Goal: Entertainment & Leisure: Consume media (video, audio)

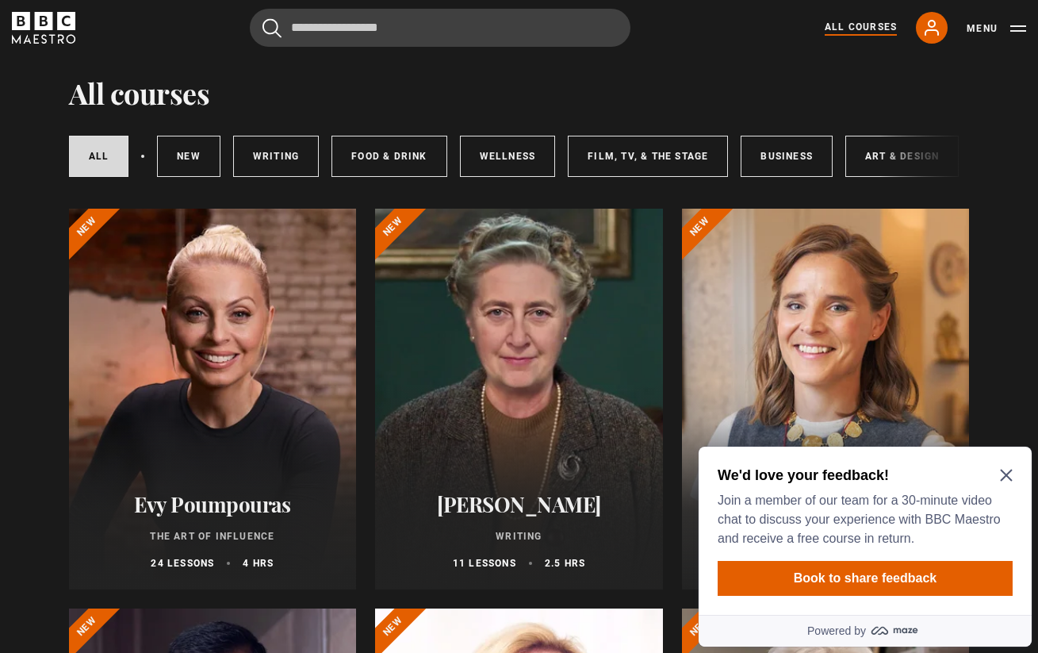
scroll to position [46, 0]
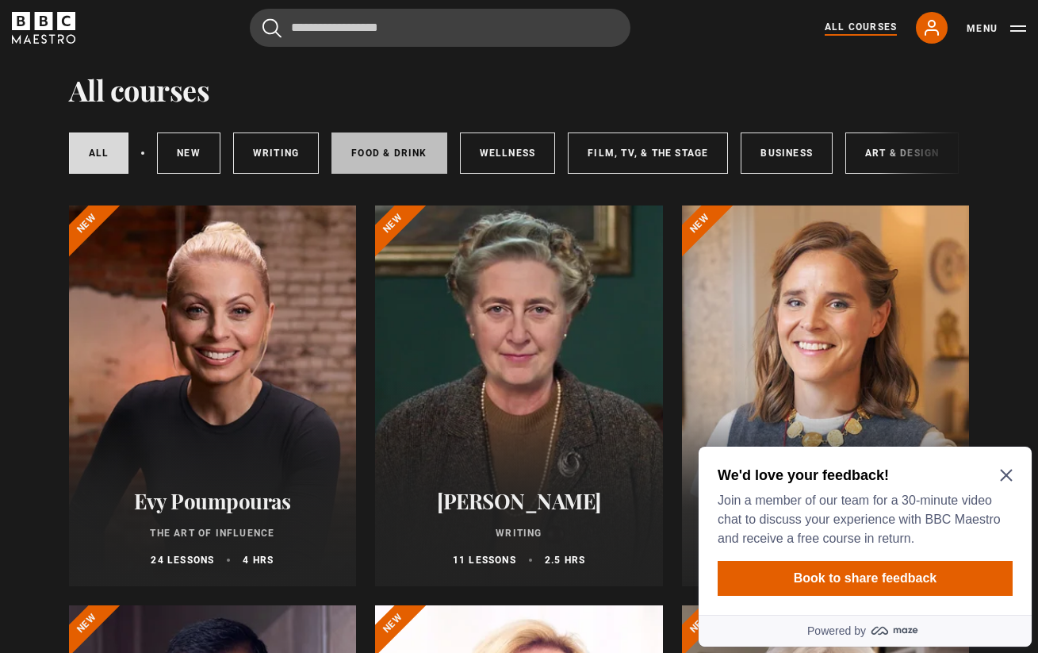
click at [383, 168] on link "Food & Drink" at bounding box center [389, 152] width 115 height 41
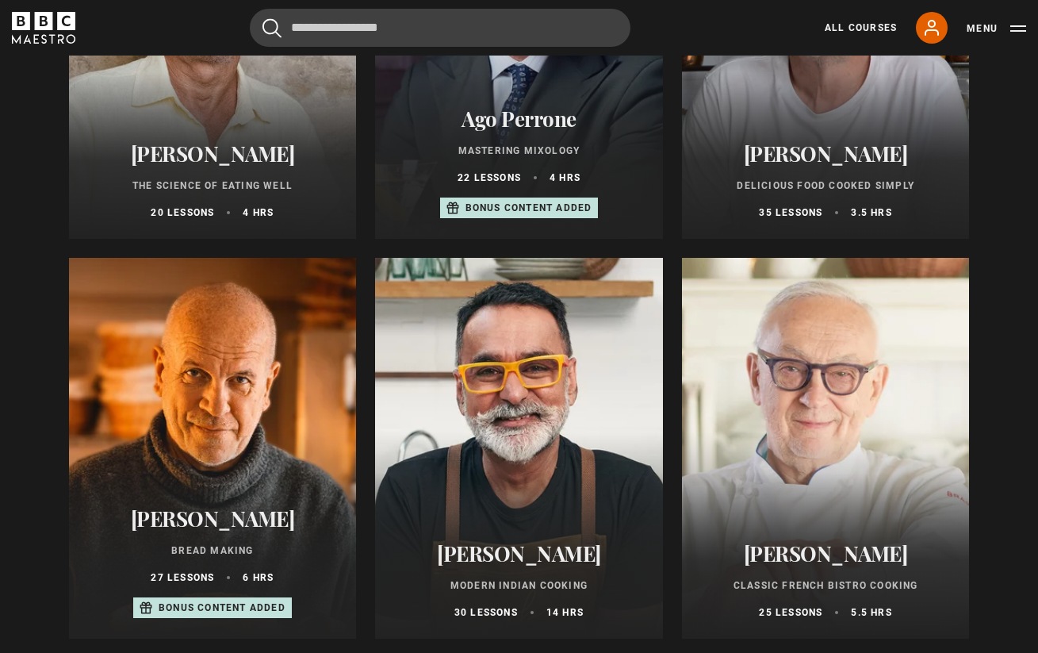
scroll to position [411, 0]
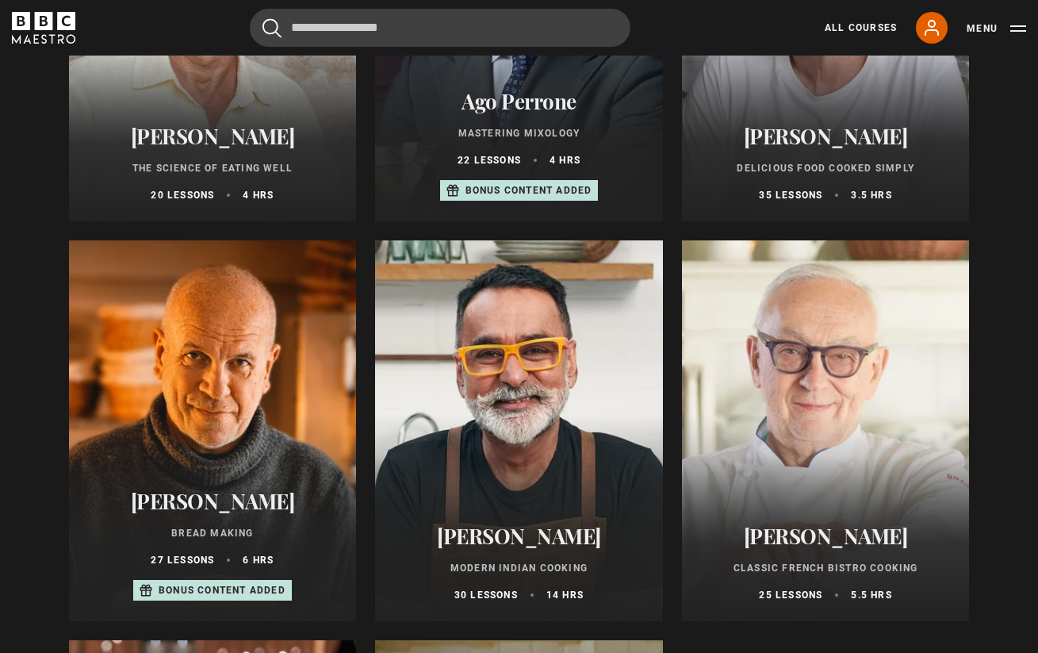
click at [326, 375] on div at bounding box center [213, 430] width 288 height 381
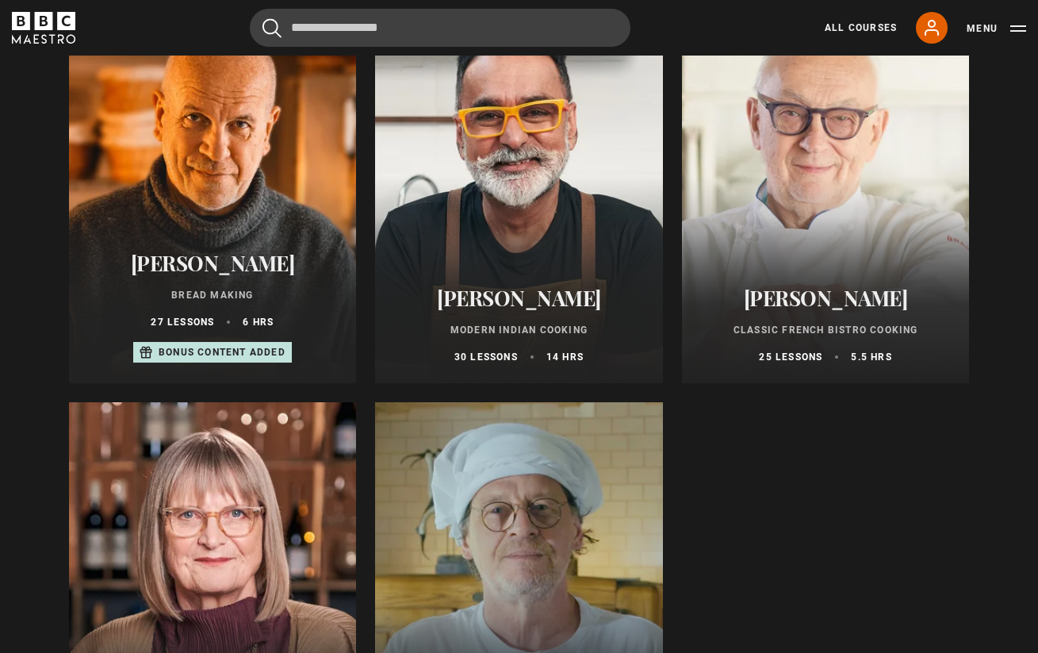
scroll to position [646, 0]
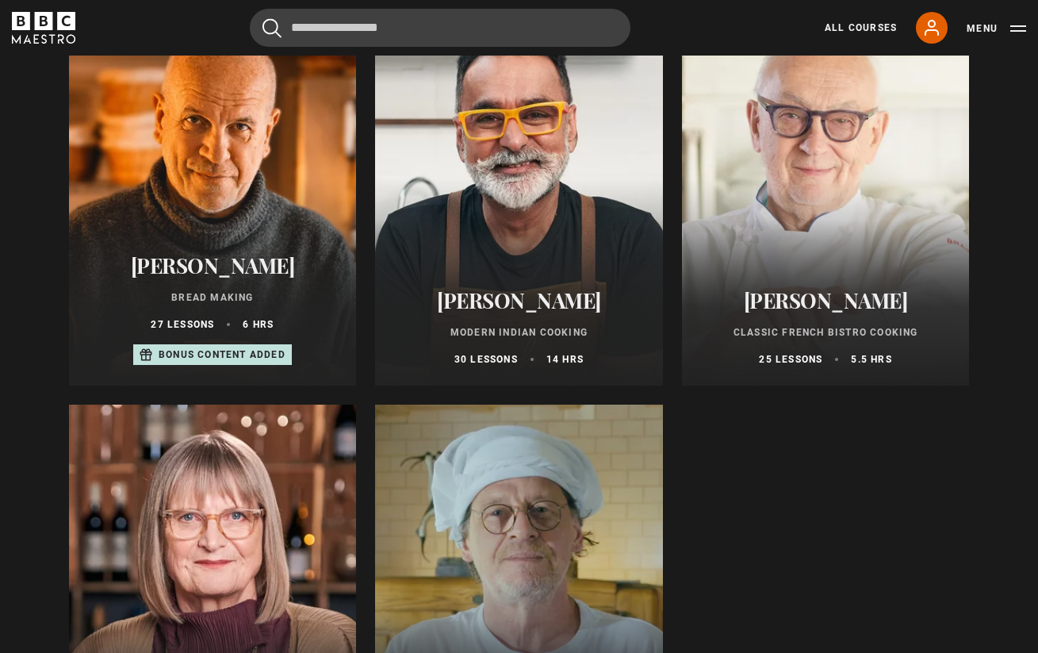
click at [786, 247] on div at bounding box center [826, 195] width 288 height 381
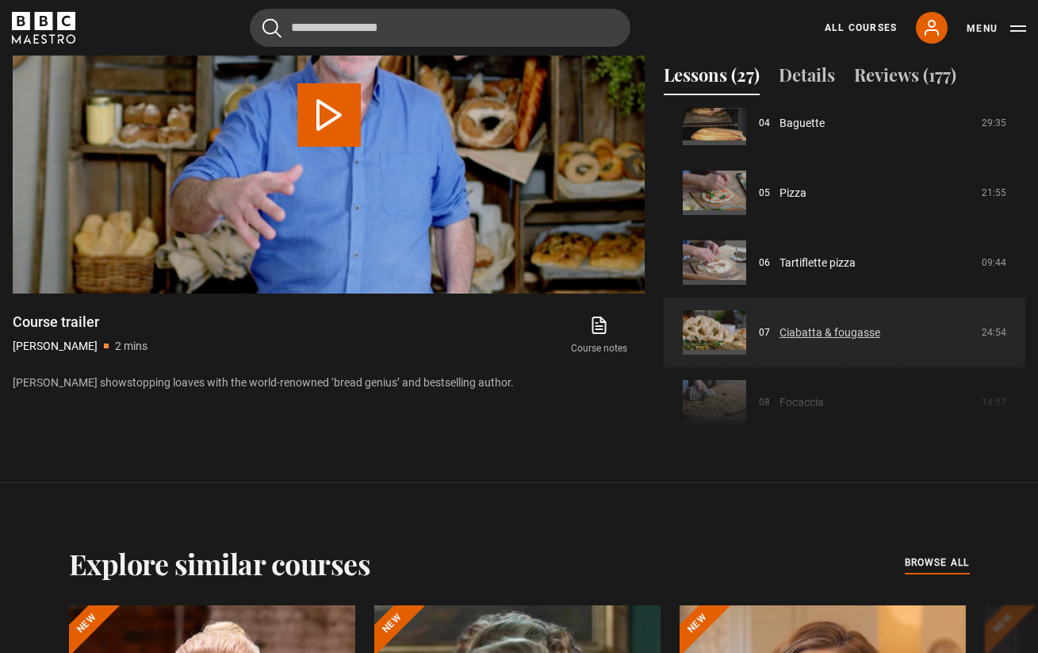
scroll to position [289, 0]
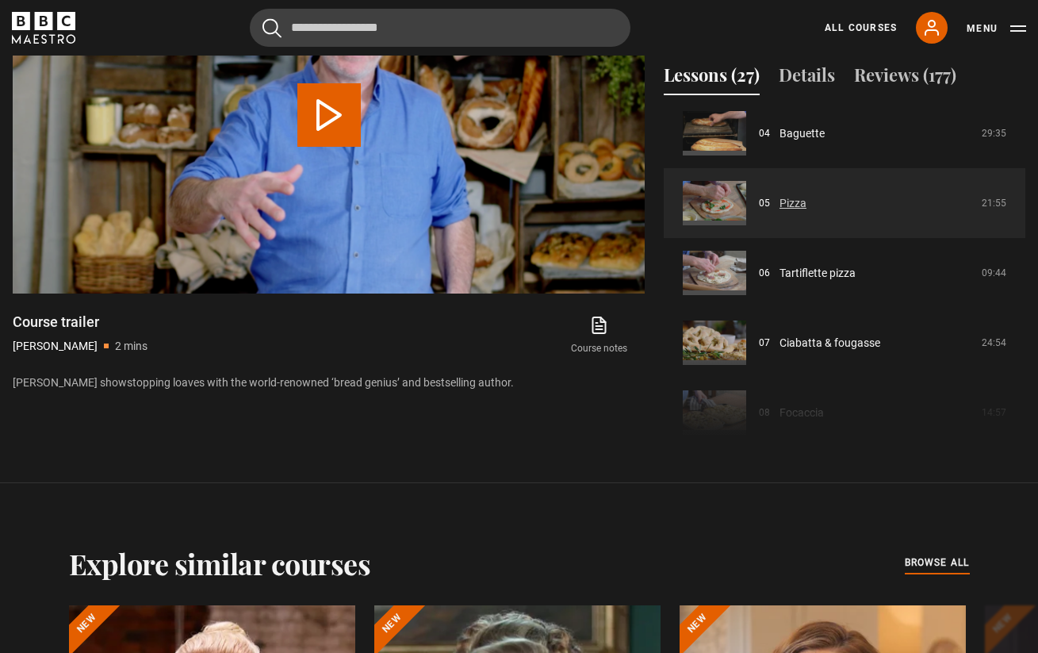
click at [791, 201] on link "Pizza" at bounding box center [793, 203] width 27 height 17
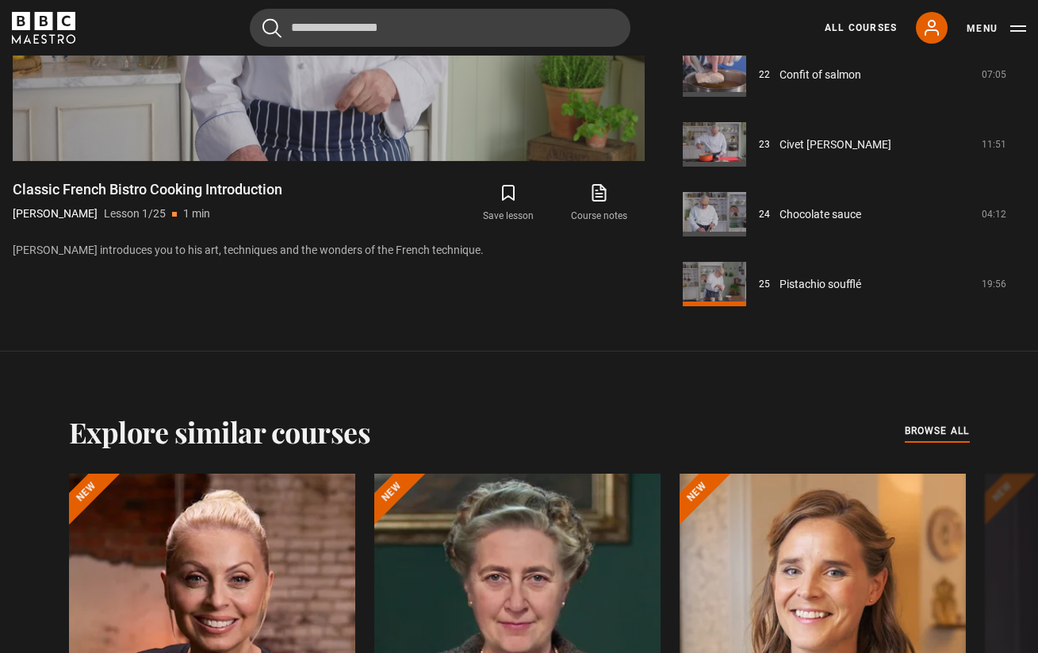
scroll to position [930, 0]
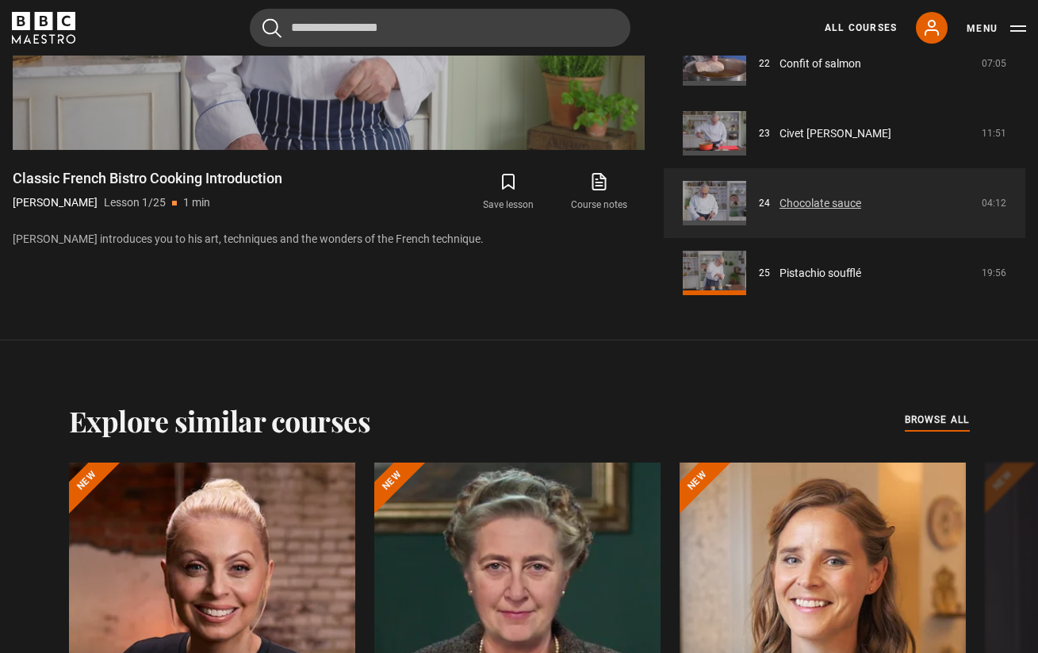
click at [816, 201] on link "Chocolate sauce" at bounding box center [821, 203] width 82 height 17
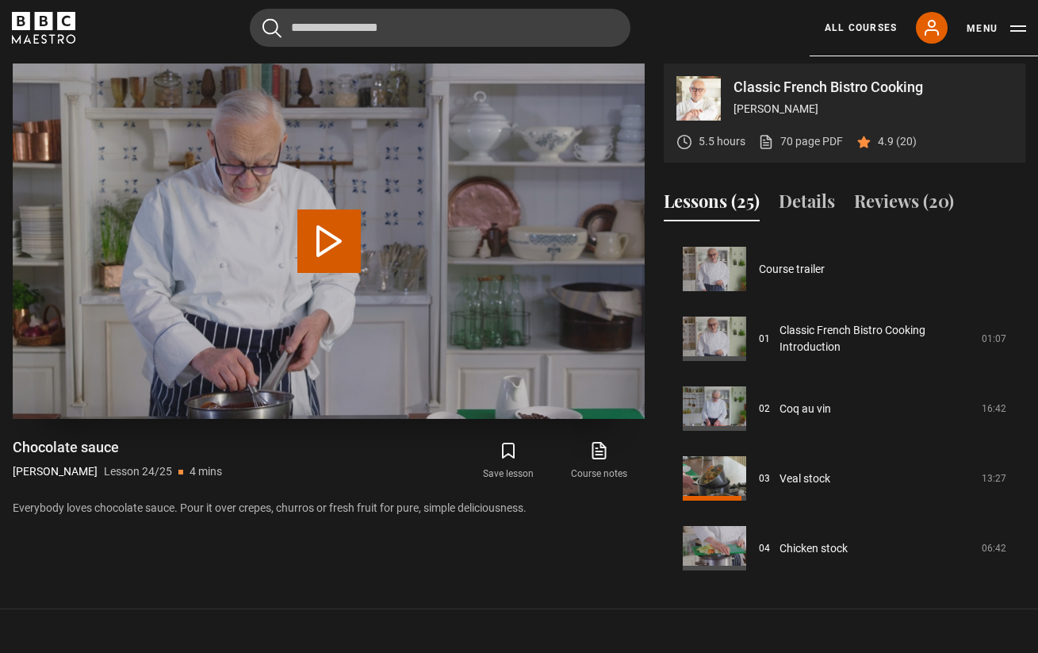
scroll to position [1472, 0]
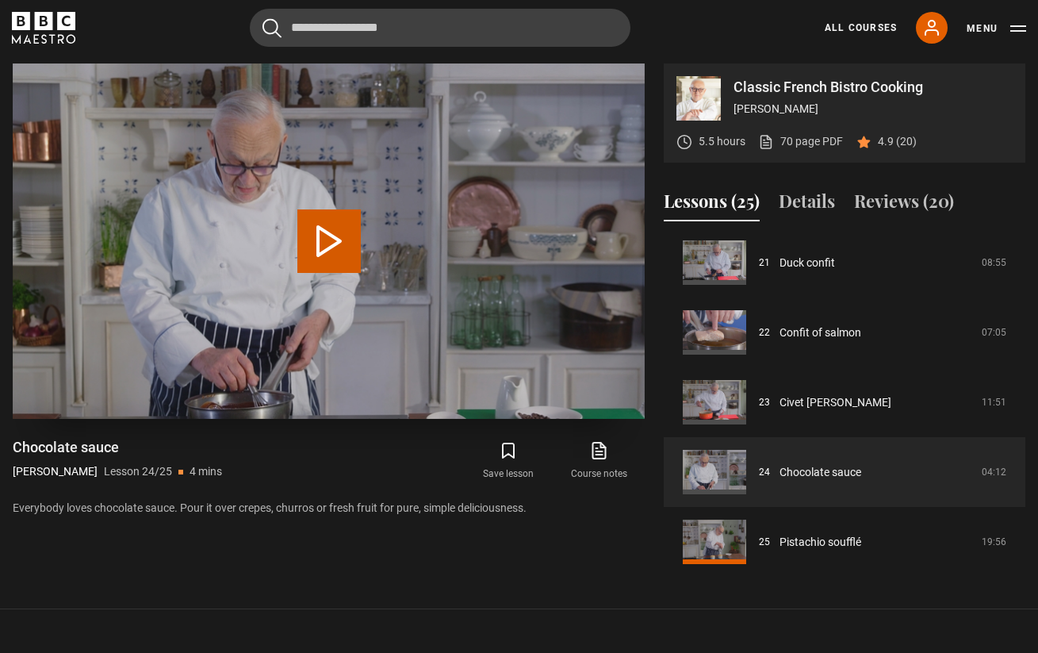
click at [344, 250] on button "Play Lesson Chocolate sauce" at bounding box center [328, 240] width 63 height 63
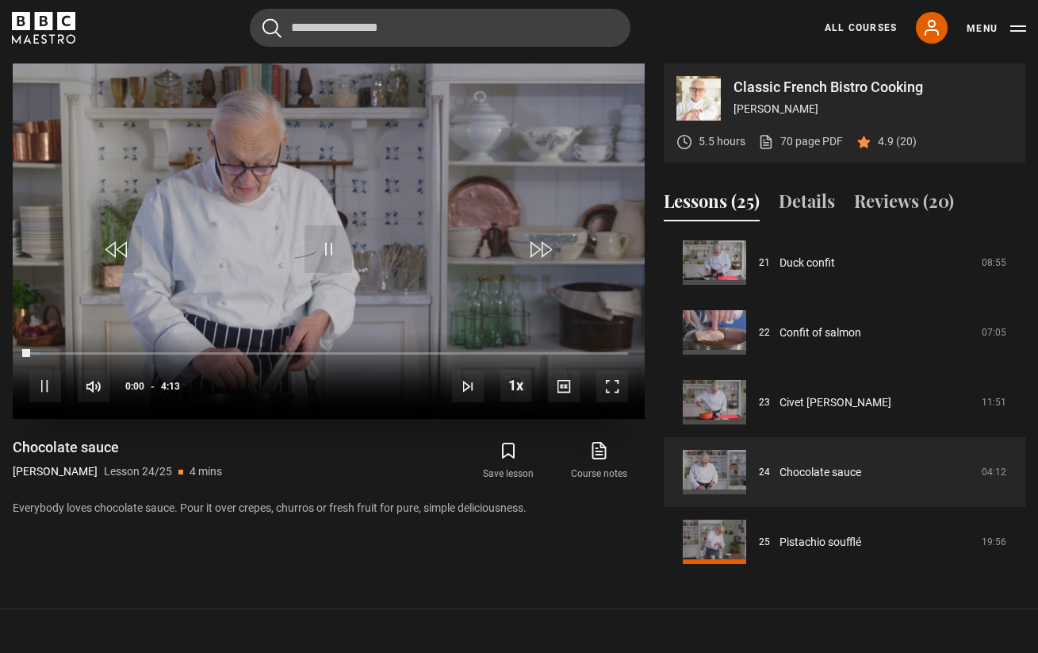
click at [610, 393] on span "Video Player" at bounding box center [613, 386] width 32 height 32
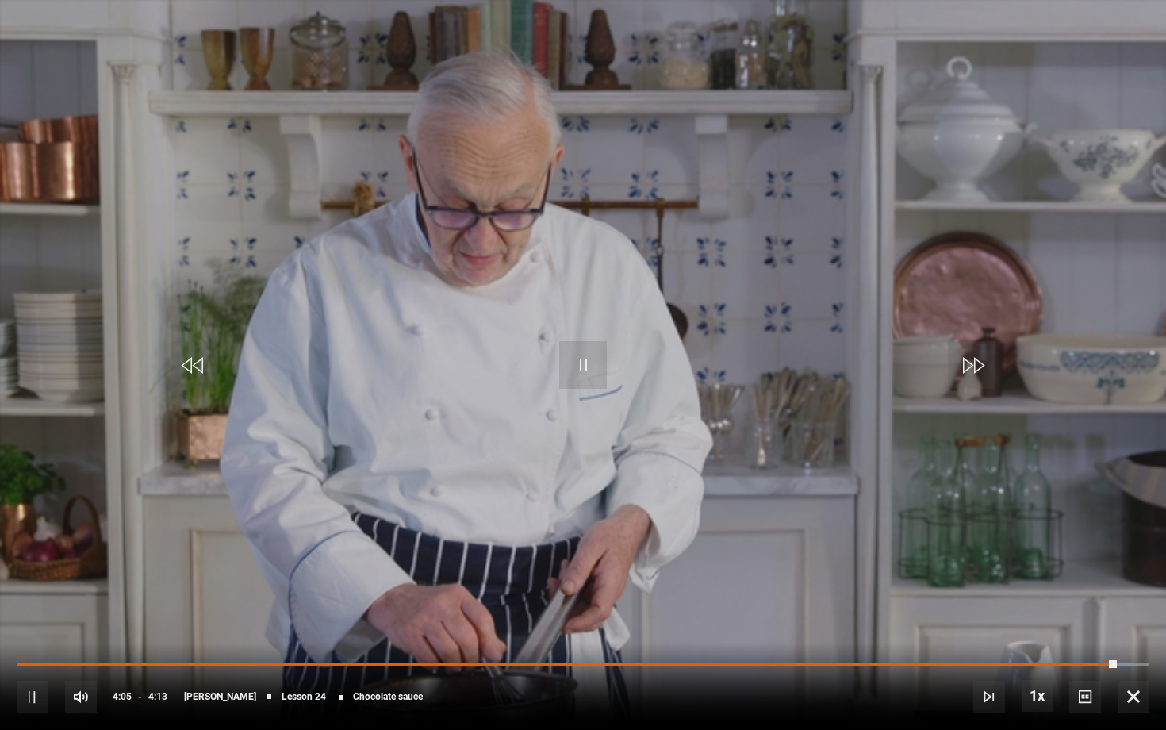
click at [602, 351] on span "Video Player" at bounding box center [583, 365] width 48 height 48
